Goal: Task Accomplishment & Management: Complete application form

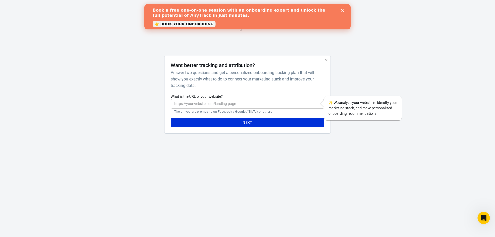
click at [225, 99] on input "What is the URL of your website?" at bounding box center [248, 104] width 154 height 10
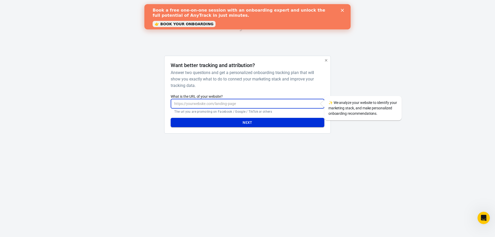
paste input "[URL][DOMAIN_NAME]"
type input "[URL][DOMAIN_NAME]"
click at [240, 125] on button "Next" at bounding box center [248, 123] width 154 height 10
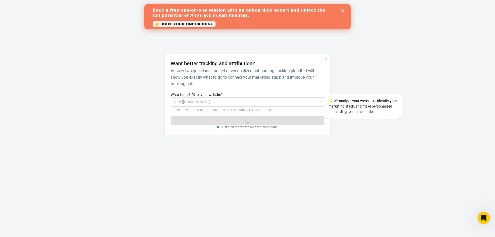
click at [291, 120] on div "Next Just a bit more time, we are almost done!" at bounding box center [248, 120] width 154 height 17
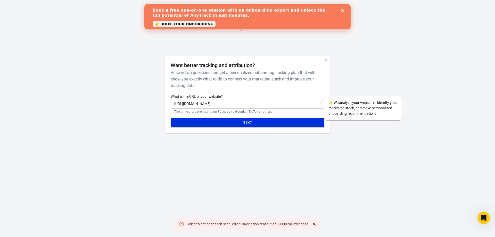
click at [258, 120] on button "Next" at bounding box center [248, 123] width 154 height 10
click at [268, 123] on button "Next" at bounding box center [248, 123] width 154 height 10
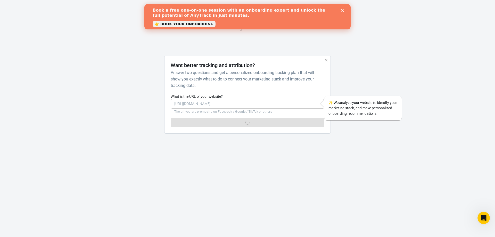
click at [342, 106] on div "✨ We analyze your website to identify your marketing stack, and make personaliz…" at bounding box center [363, 108] width 77 height 25
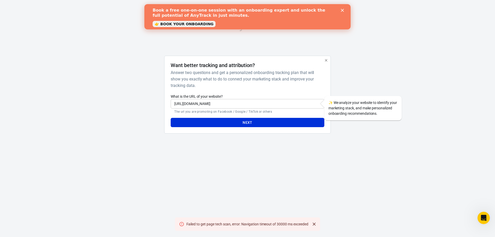
click at [300, 105] on input "[URL][DOMAIN_NAME]" at bounding box center [248, 104] width 154 height 10
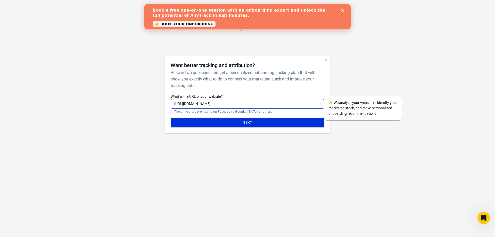
click at [277, 123] on button "Next" at bounding box center [248, 123] width 154 height 10
